Goal: Task Accomplishment & Management: Complete application form

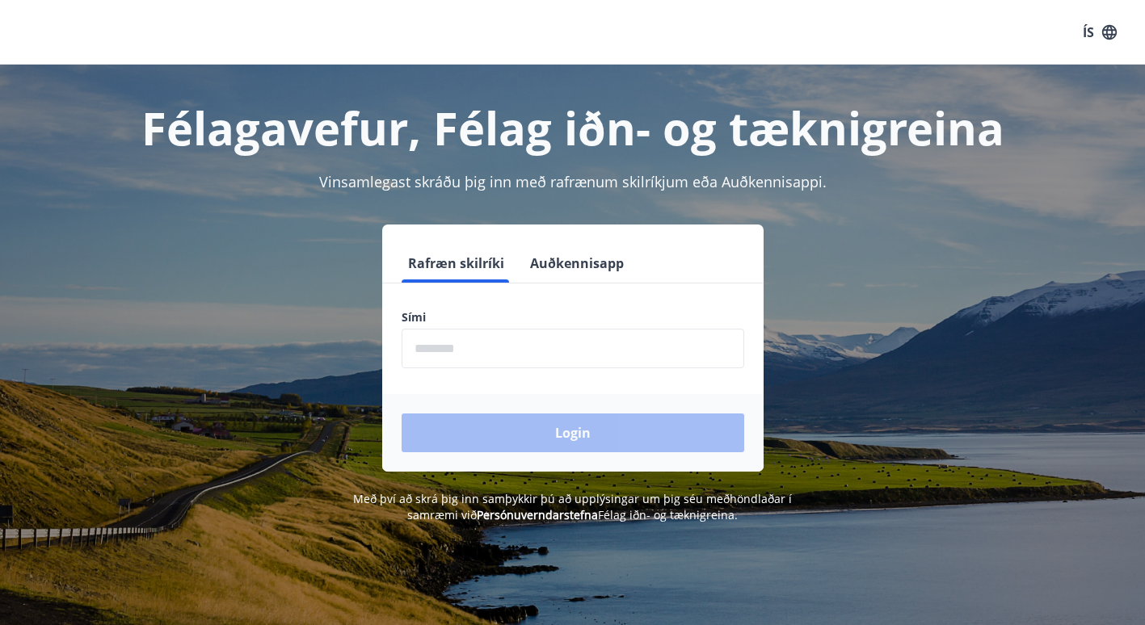
click at [547, 348] on input "phone" at bounding box center [573, 349] width 343 height 40
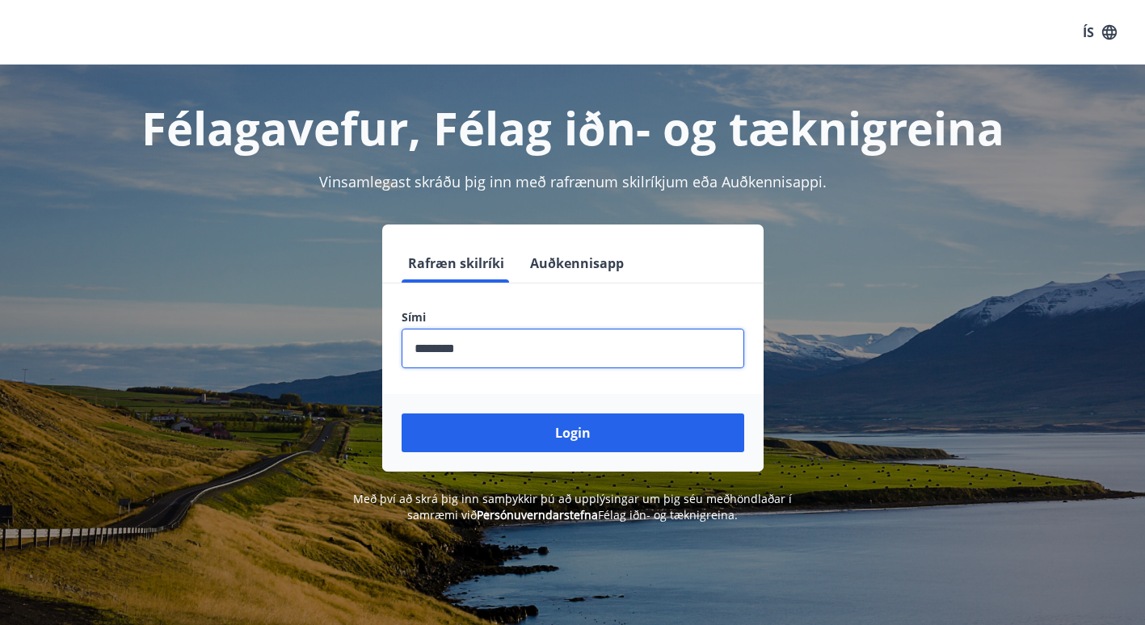
type input "********"
click at [402, 414] on button "Login" at bounding box center [573, 433] width 343 height 39
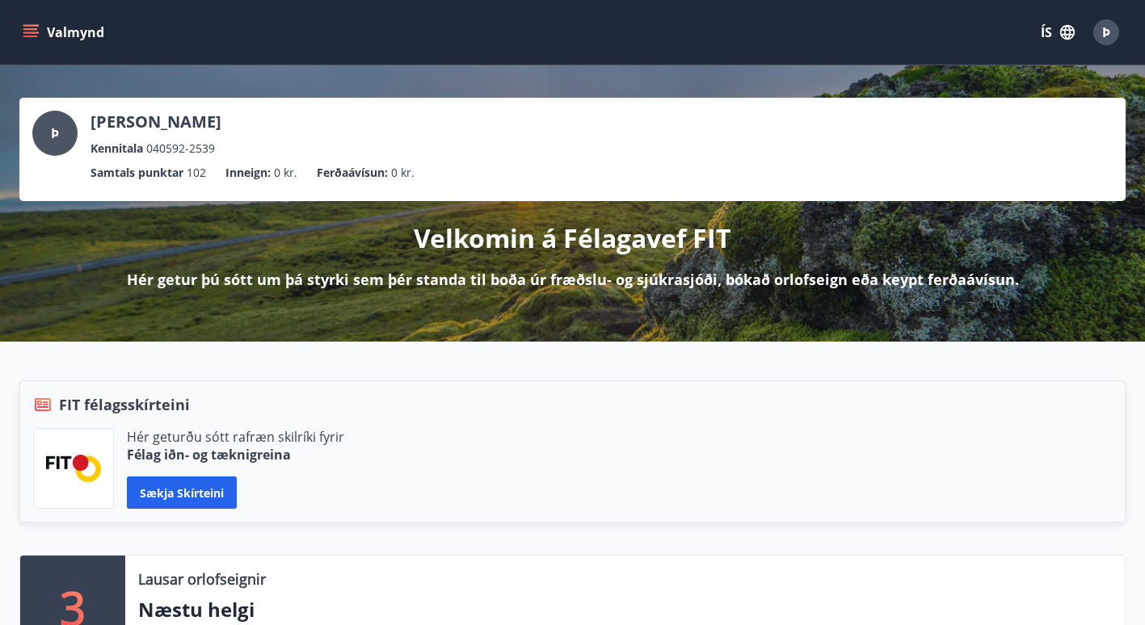
click at [18, 20] on div "Valmynd ÍS Þ" at bounding box center [572, 32] width 1145 height 65
click at [30, 38] on icon "menu" at bounding box center [31, 32] width 16 height 16
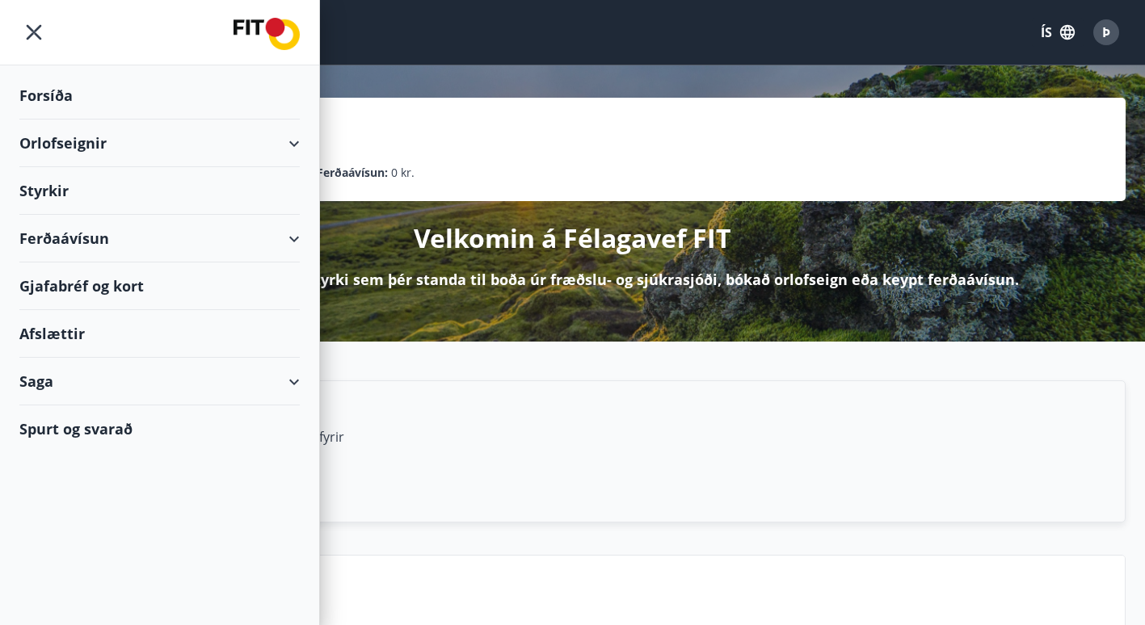
click at [40, 120] on div "Styrkir" at bounding box center [159, 96] width 280 height 48
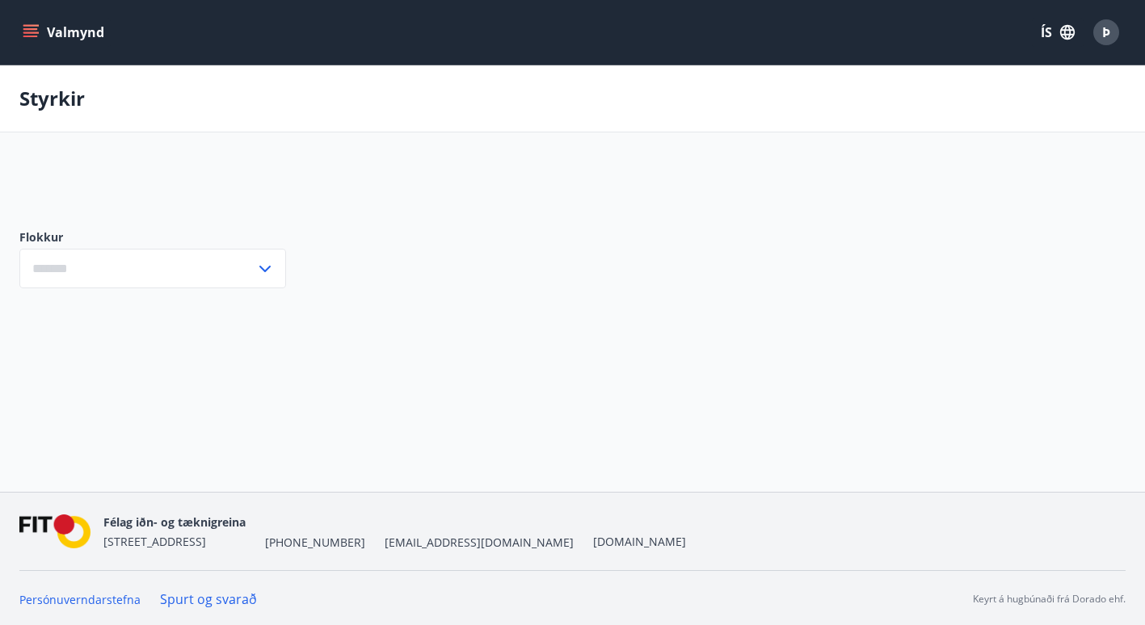
type input "***"
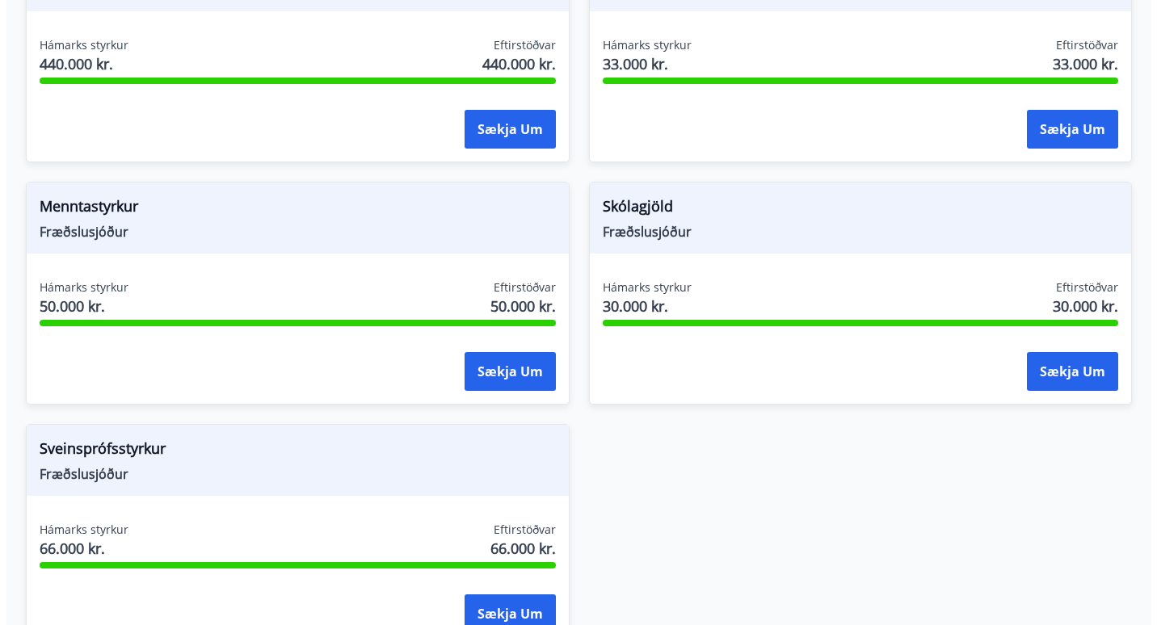
scroll to position [1974, 0]
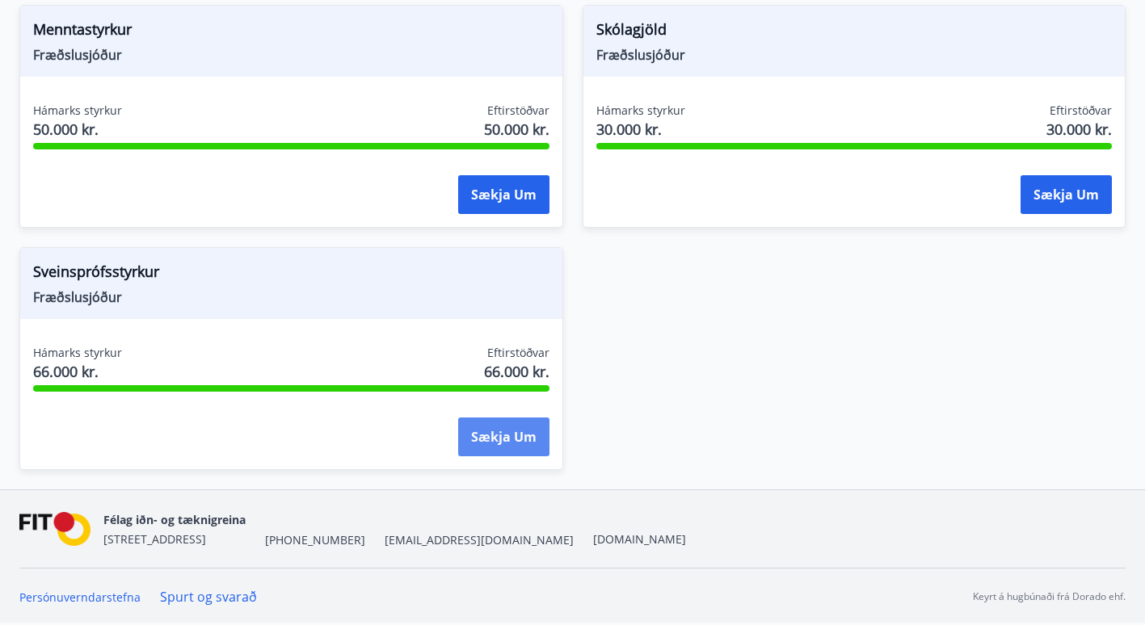
click at [523, 444] on button "Sækja um" at bounding box center [503, 437] width 91 height 39
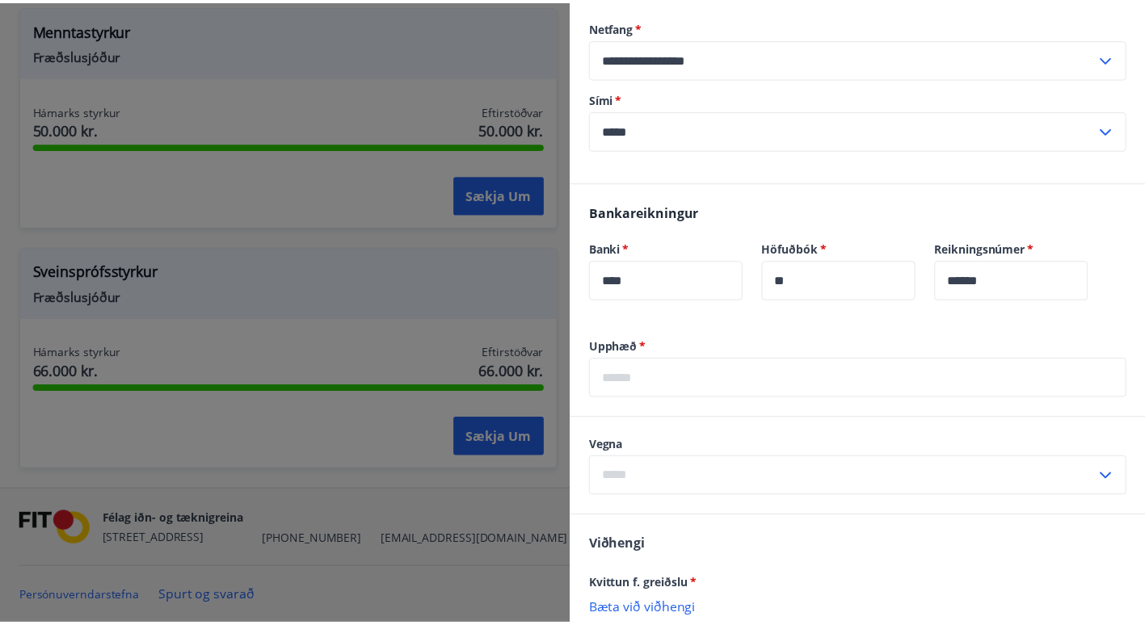
scroll to position [0, 0]
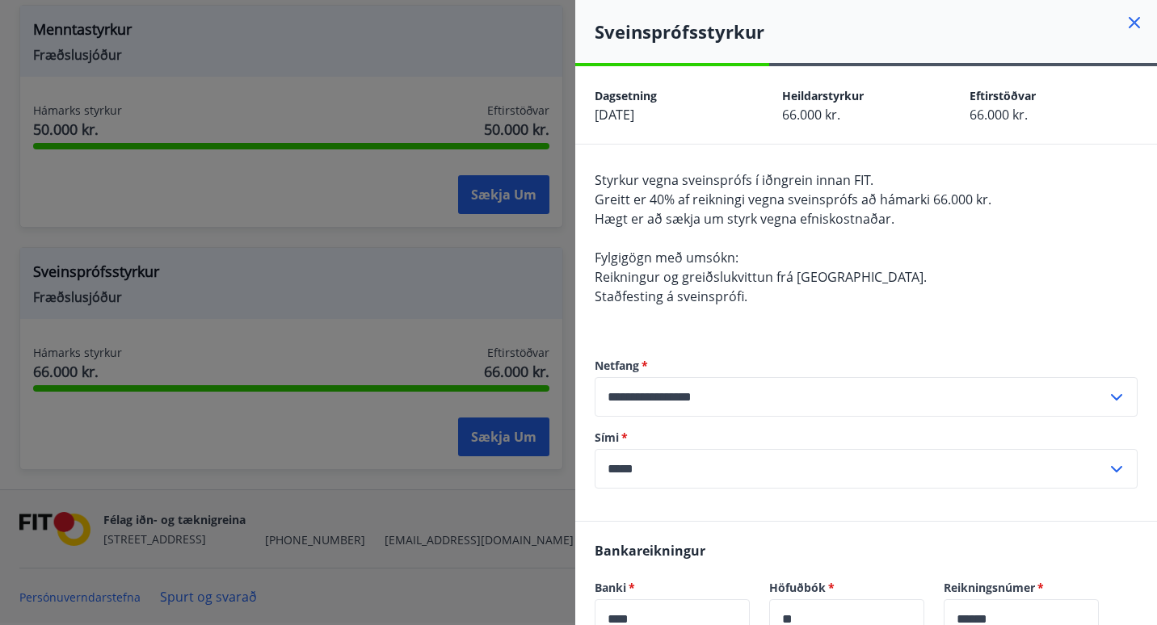
click at [1128, 23] on icon at bounding box center [1134, 22] width 19 height 19
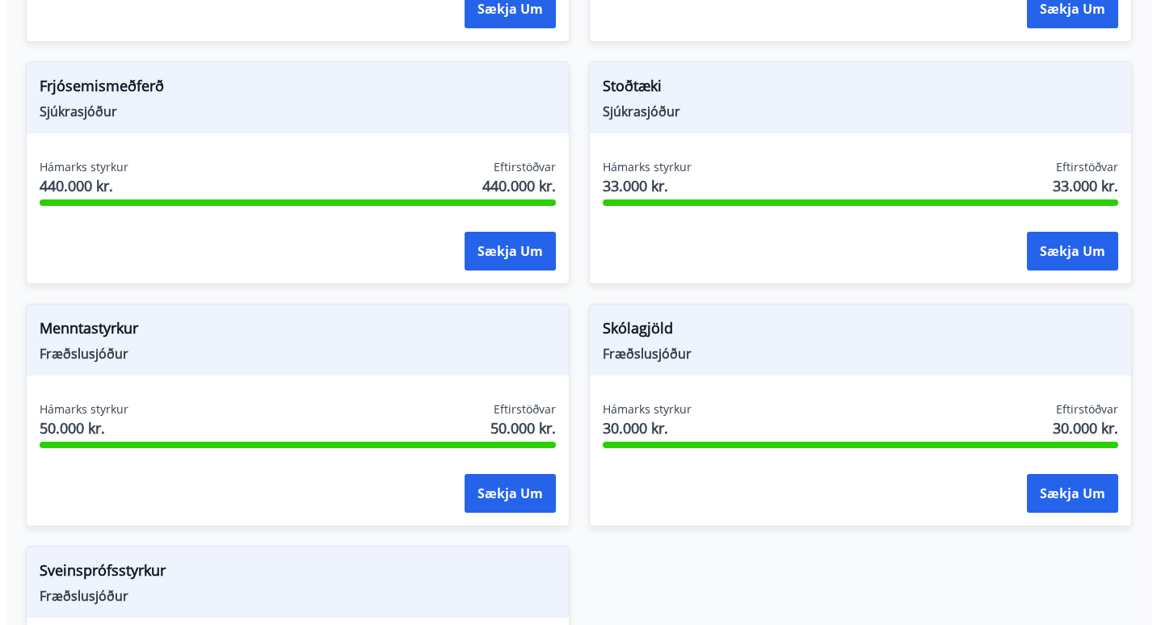
scroll to position [1678, 0]
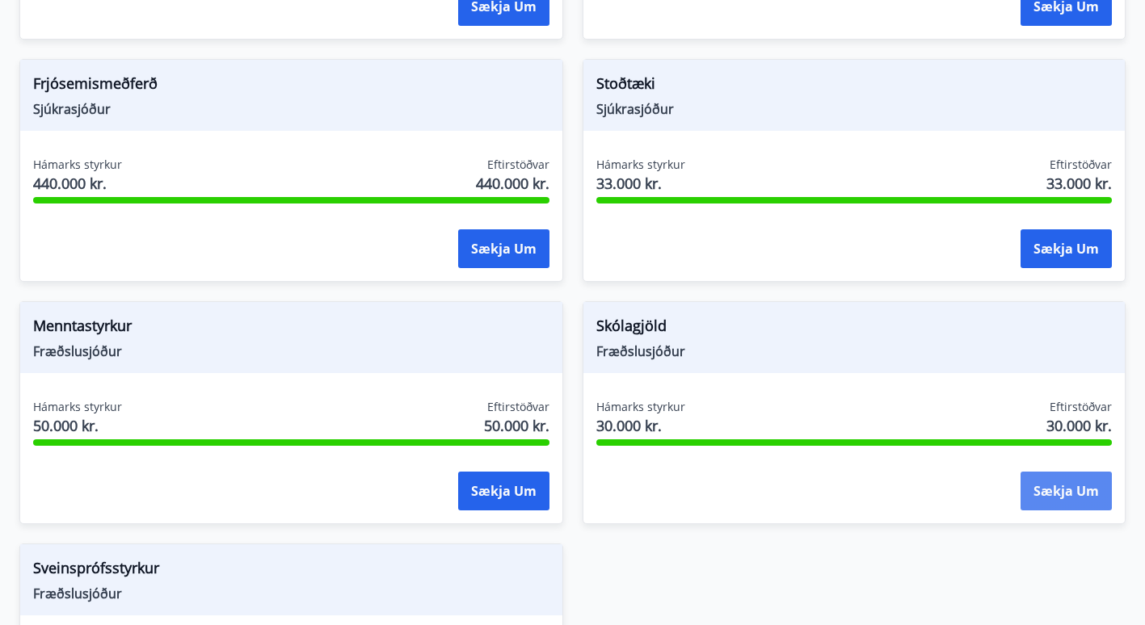
click at [1068, 480] on button "Sækja um" at bounding box center [1065, 491] width 91 height 39
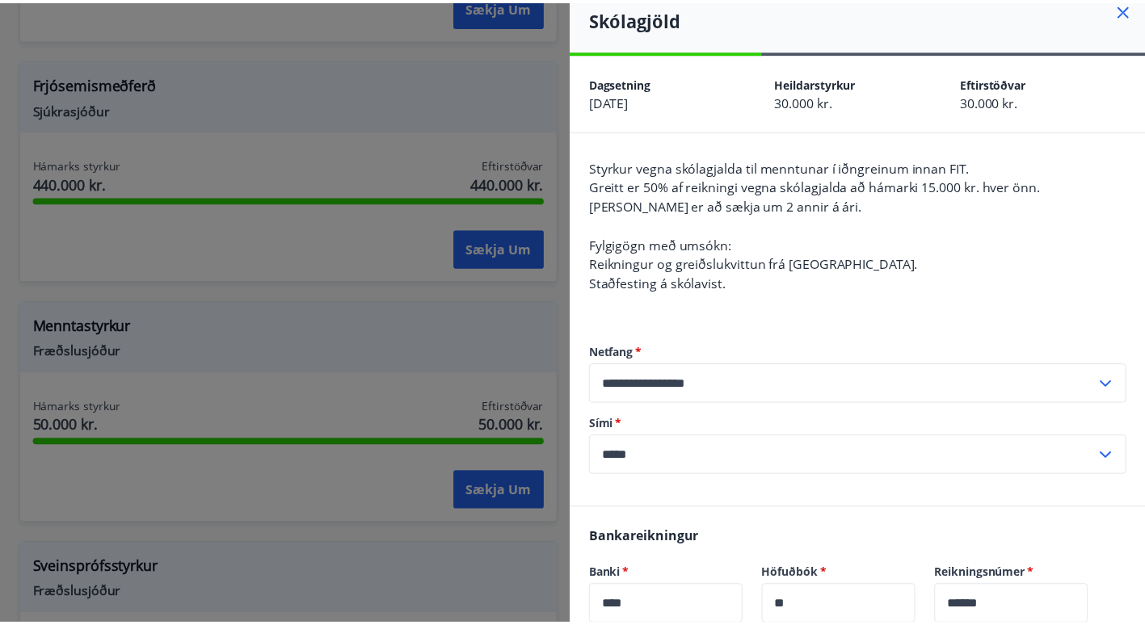
scroll to position [0, 0]
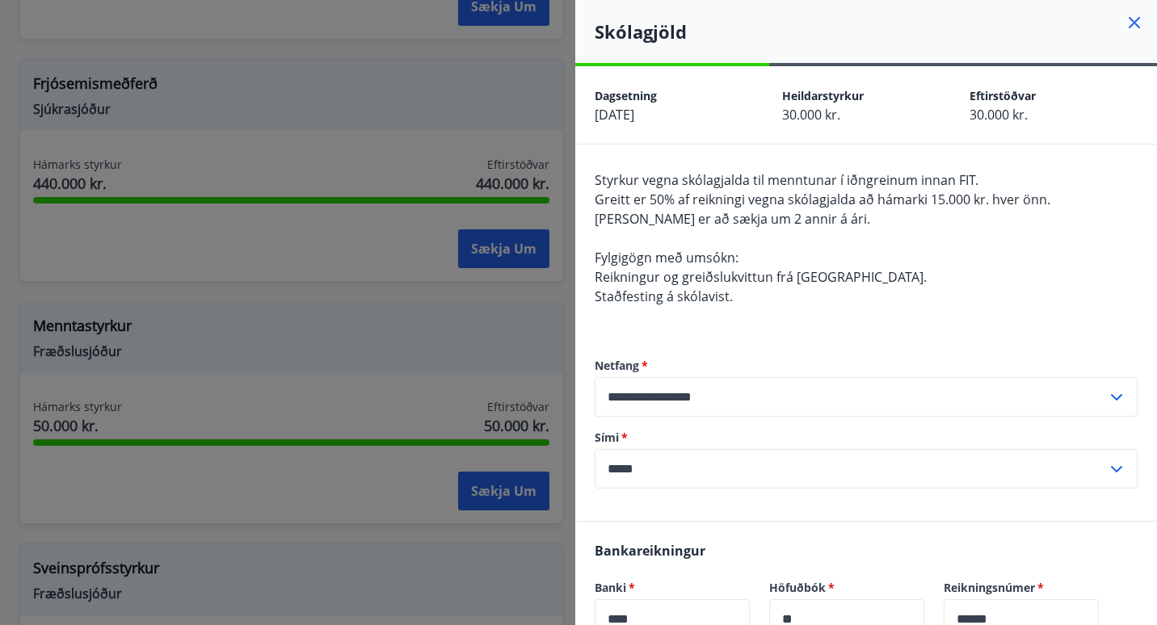
click at [441, 359] on div at bounding box center [578, 312] width 1157 height 625
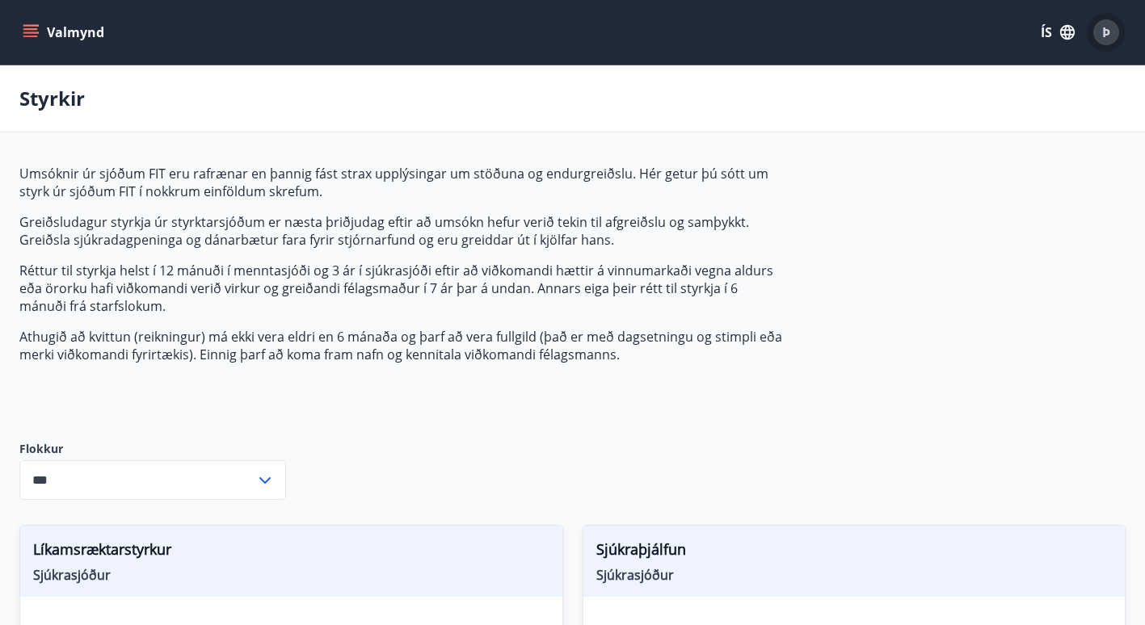
click at [1106, 32] on span "Þ" at bounding box center [1106, 32] width 8 height 18
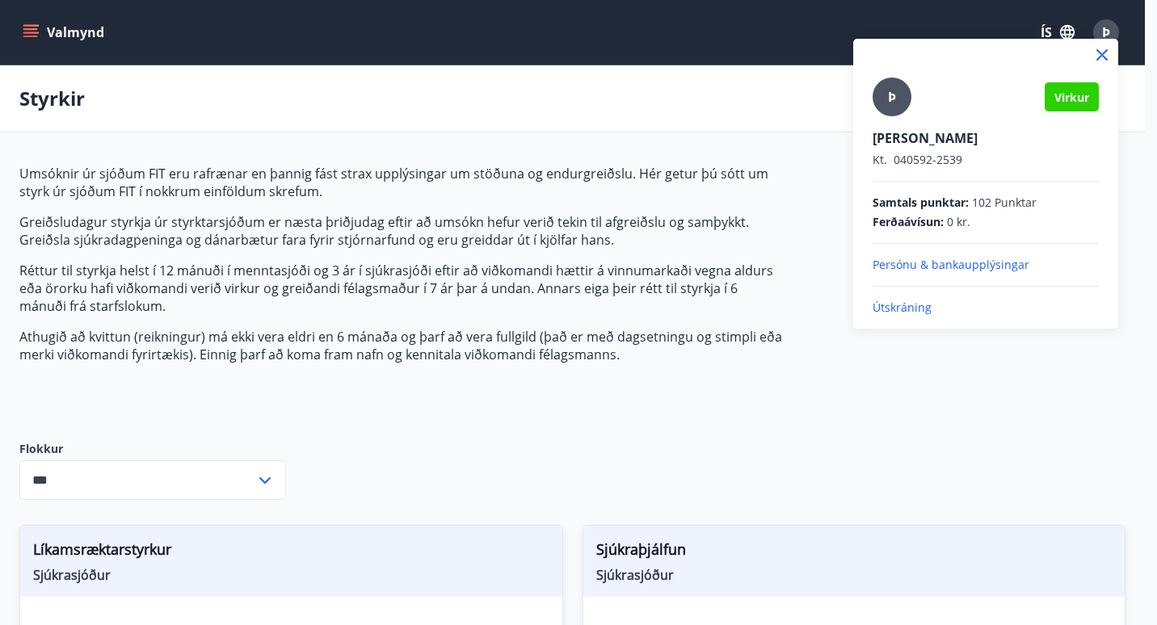
click at [986, 267] on p "Persónu & bankaupplýsingar" at bounding box center [985, 265] width 226 height 16
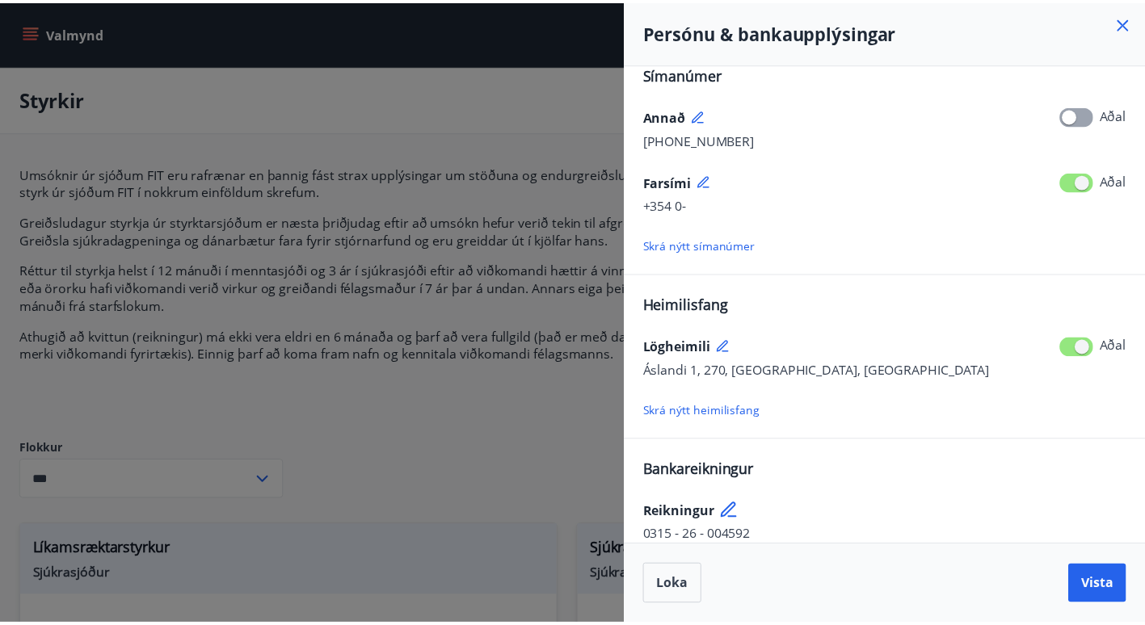
scroll to position [205, 0]
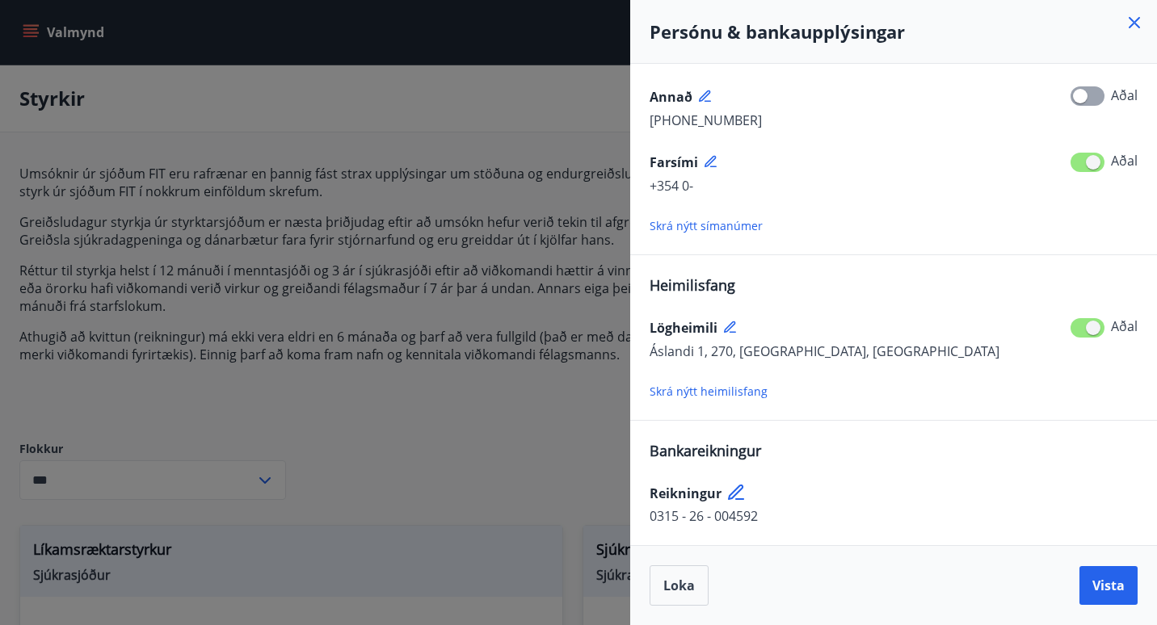
click at [520, 439] on div at bounding box center [578, 312] width 1157 height 625
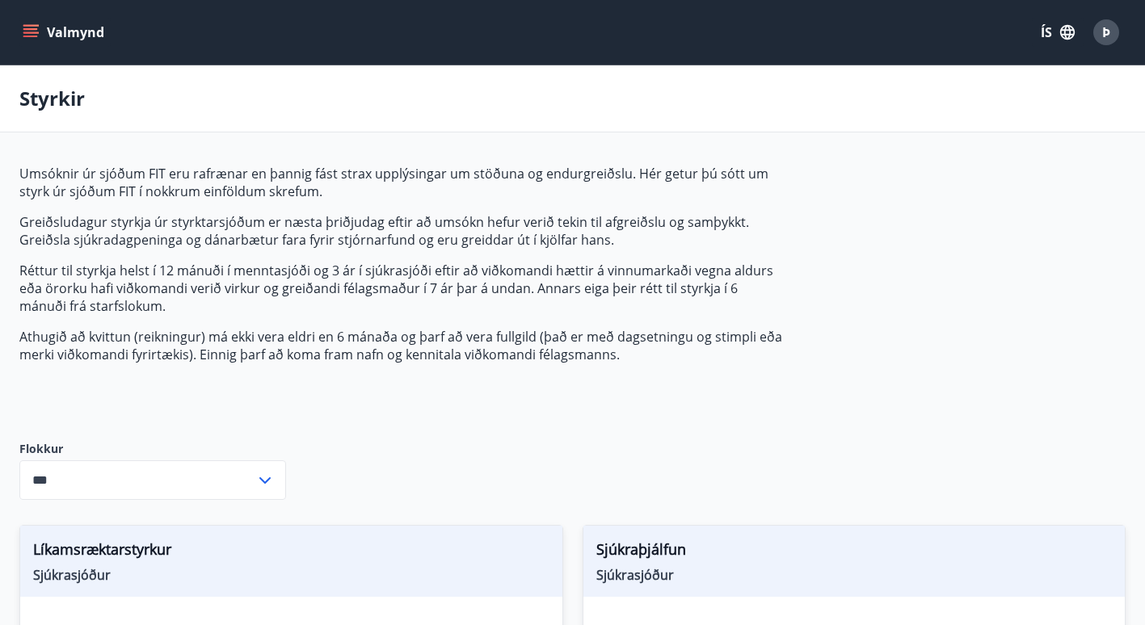
click at [26, 36] on icon "menu" at bounding box center [30, 37] width 15 height 2
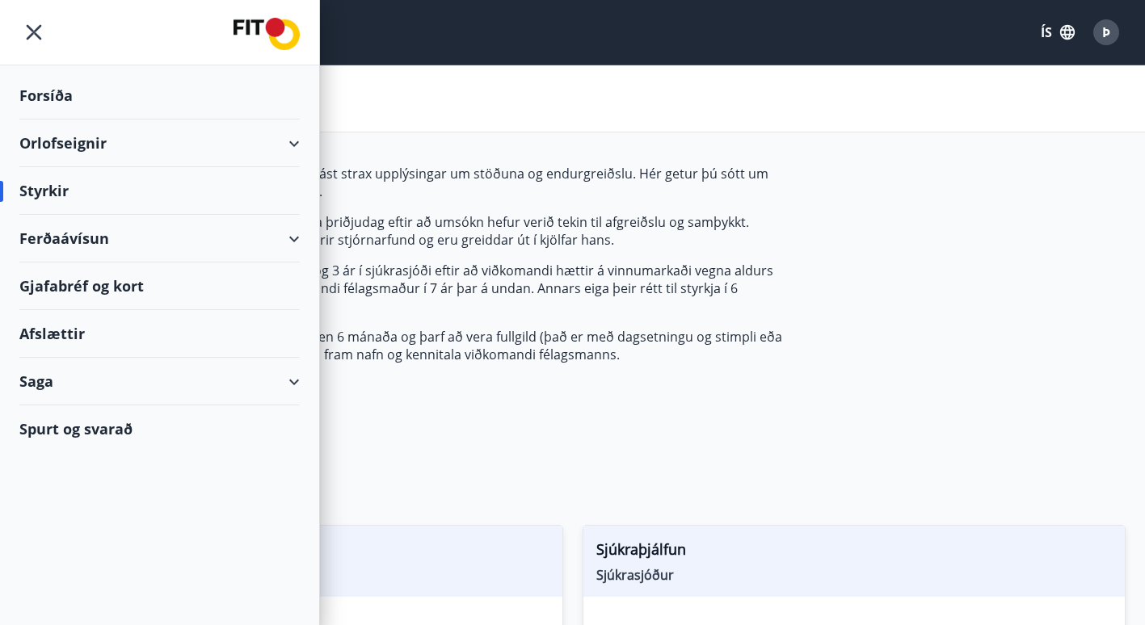
click at [135, 103] on div "Forsíða" at bounding box center [159, 96] width 280 height 48
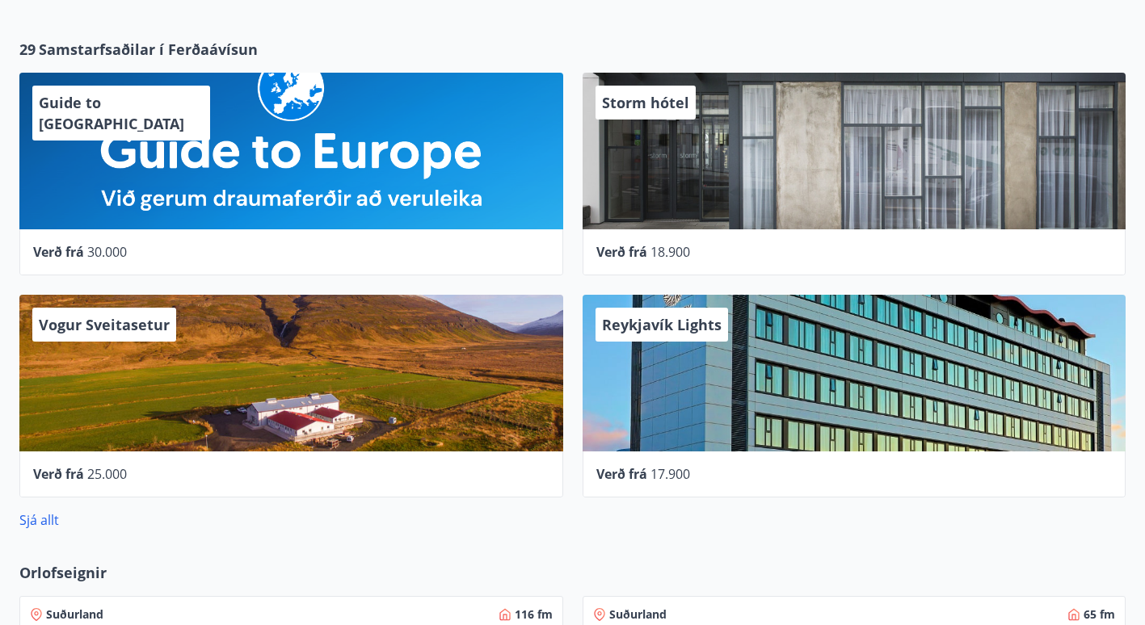
scroll to position [651, 0]
